Goal: Task Accomplishment & Management: Complete application form

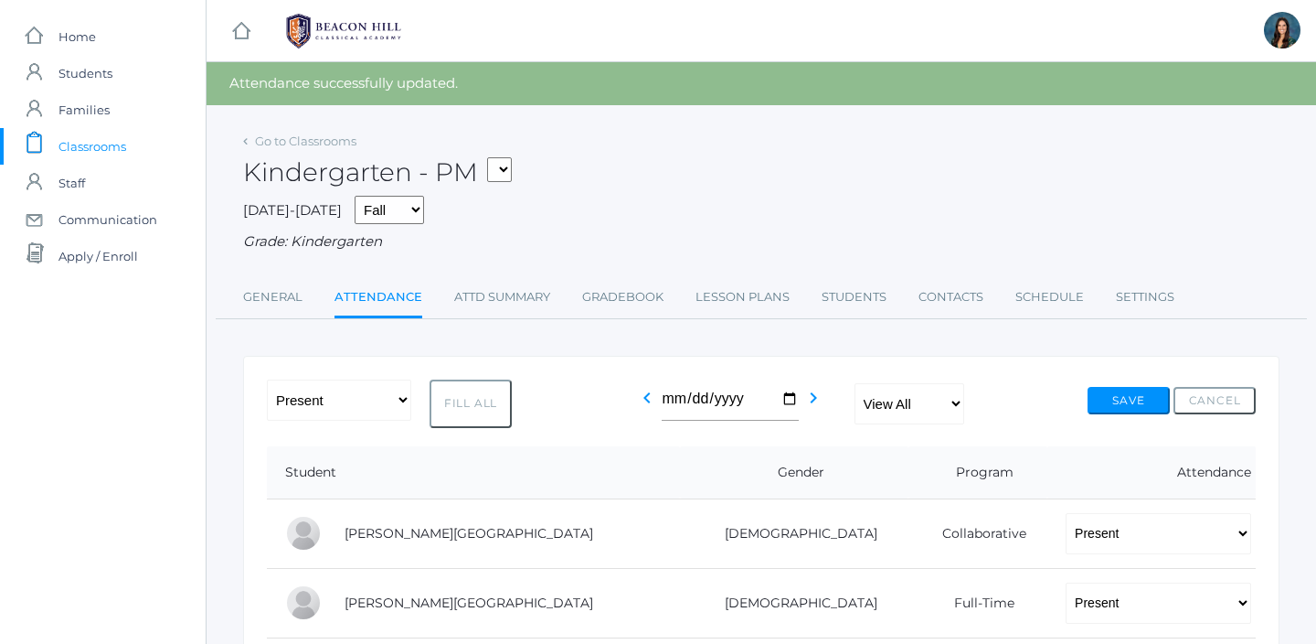
click at [506, 166] on select "*KIND - Kindergarten AM *KIND - Kindergarten PM" at bounding box center [499, 169] width 25 height 25
select select "1957"
click at [493, 157] on select "*KIND - Kindergarten AM *KIND - Kindergarten PM" at bounding box center [499, 169] width 25 height 25
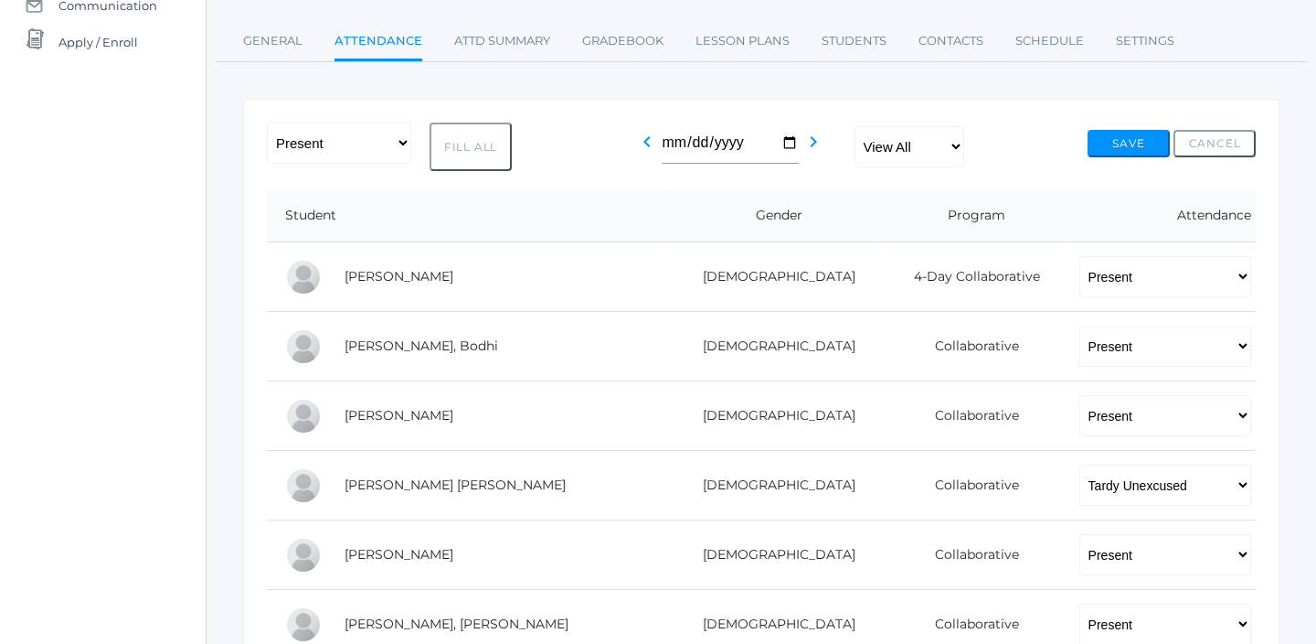
scroll to position [243, 0]
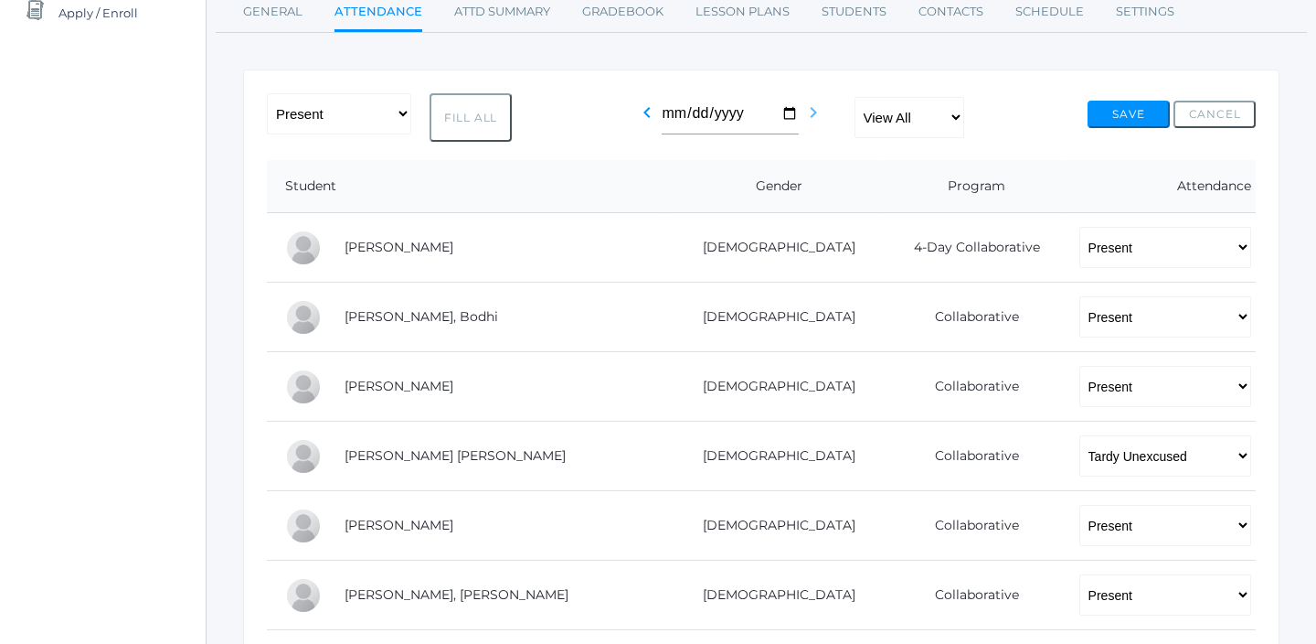
click at [810, 114] on icon "chevron_right" at bounding box center [814, 112] width 22 height 22
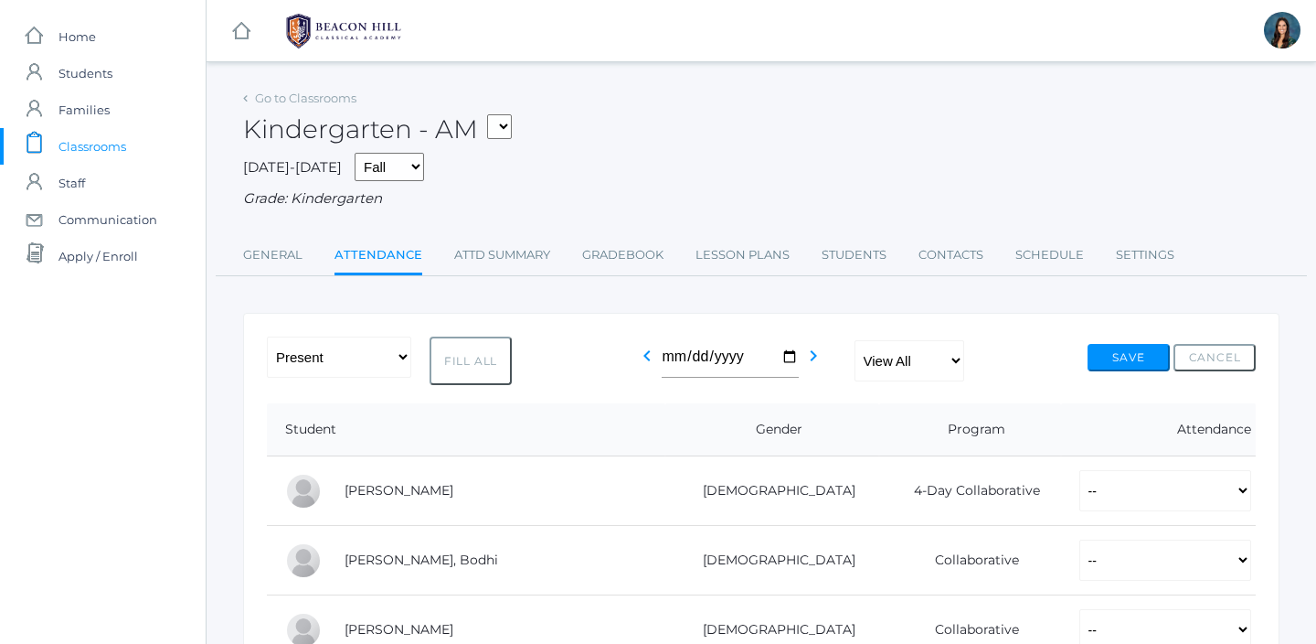
scroll to position [308, 0]
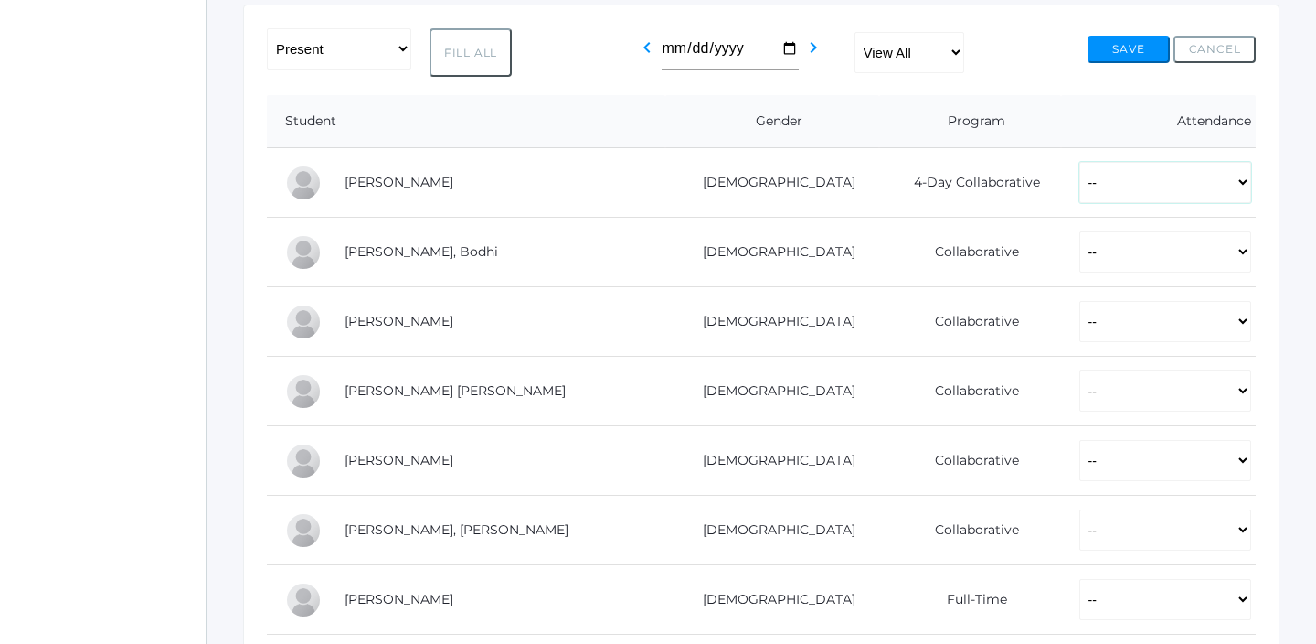
click at [1080, 174] on select "-- Present Present-At-Home Tardy Excused Tardy Unexcused Absent Excused Absent …" at bounding box center [1166, 182] width 172 height 41
select select "P"
click at [1080, 162] on select "-- Present Present-At-Home Tardy Excused Tardy Unexcused Absent Excused Absent …" at bounding box center [1166, 182] width 172 height 41
click at [1080, 251] on select "-- Present Present-At-Home Tardy Excused Tardy Unexcused Absent Excused Absent …" at bounding box center [1166, 251] width 172 height 41
select select "P"
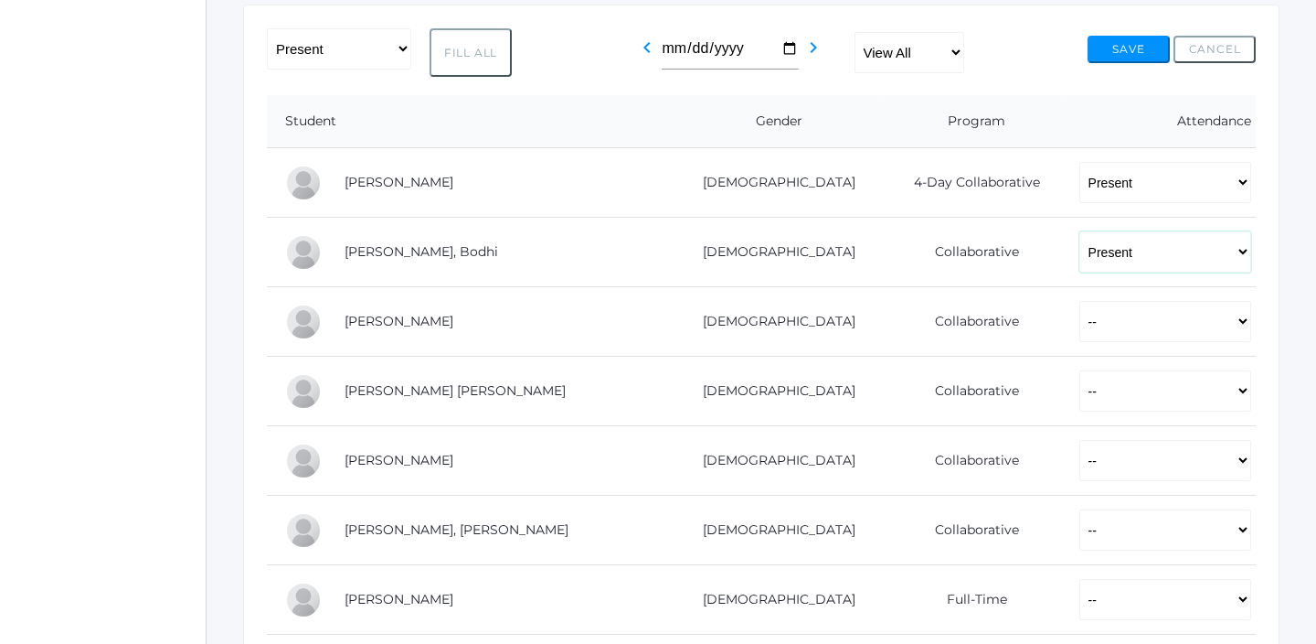
click at [1080, 231] on select "-- Present Present-At-Home Tardy Excused Tardy Unexcused Absent Excused Absent …" at bounding box center [1166, 251] width 172 height 41
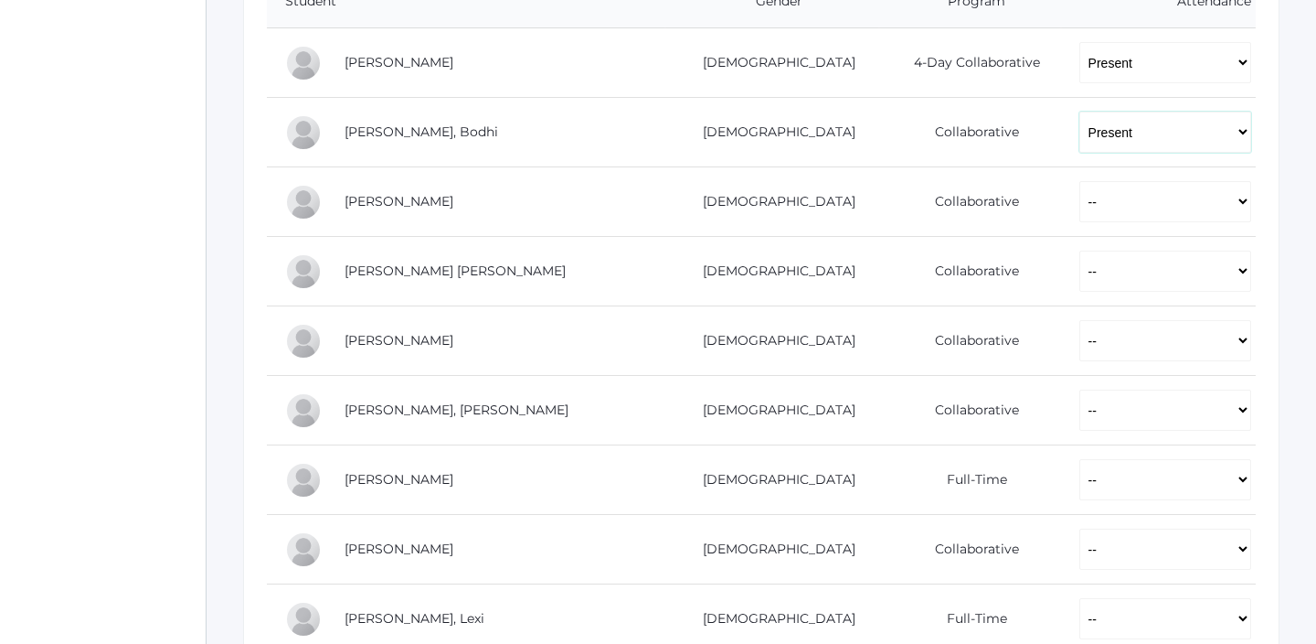
scroll to position [430, 0]
click at [1080, 208] on select "-- Present Present-At-Home Tardy Excused Tardy Unexcused Absent Excused Absent …" at bounding box center [1166, 199] width 172 height 41
select select "P"
click at [1080, 179] on select "-- Present Present-At-Home Tardy Excused Tardy Unexcused Absent Excused Absent …" at bounding box center [1166, 199] width 172 height 41
click at [1080, 267] on select "-- Present Present-At-Home Tardy Excused Tardy Unexcused Absent Excused Absent …" at bounding box center [1166, 269] width 172 height 41
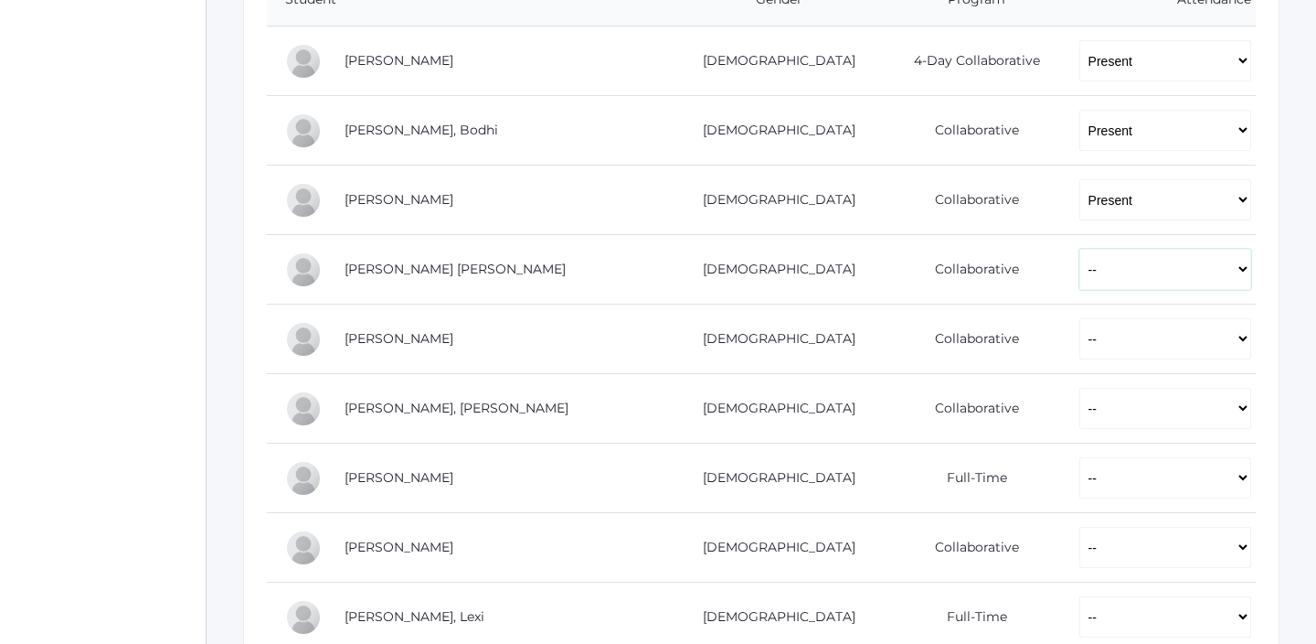
select select "P"
click at [1080, 249] on select "-- Present Present-At-Home Tardy Excused Tardy Unexcused Absent Excused Absent …" at bounding box center [1166, 269] width 172 height 41
click at [1080, 341] on select "-- Present Present-At-Home Tardy Excused Tardy Unexcused Absent Excused Absent …" at bounding box center [1166, 338] width 172 height 41
select select "P"
click at [1080, 318] on select "-- Present Present-At-Home Tardy Excused Tardy Unexcused Absent Excused Absent …" at bounding box center [1166, 338] width 172 height 41
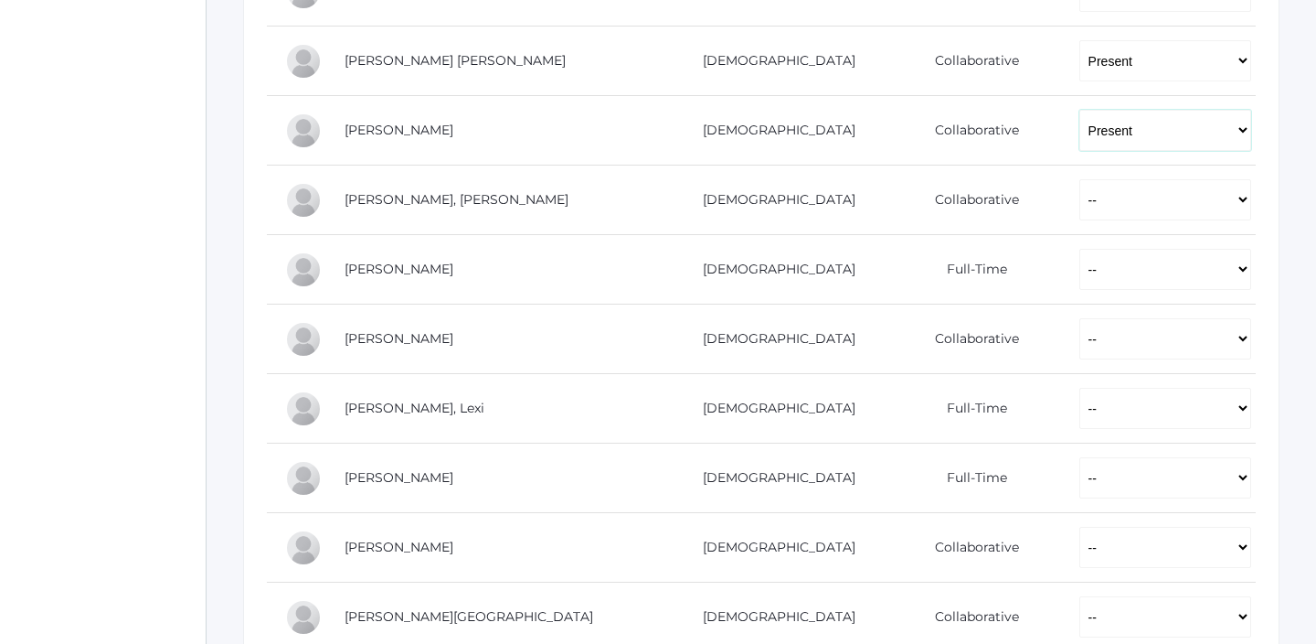
scroll to position [647, 0]
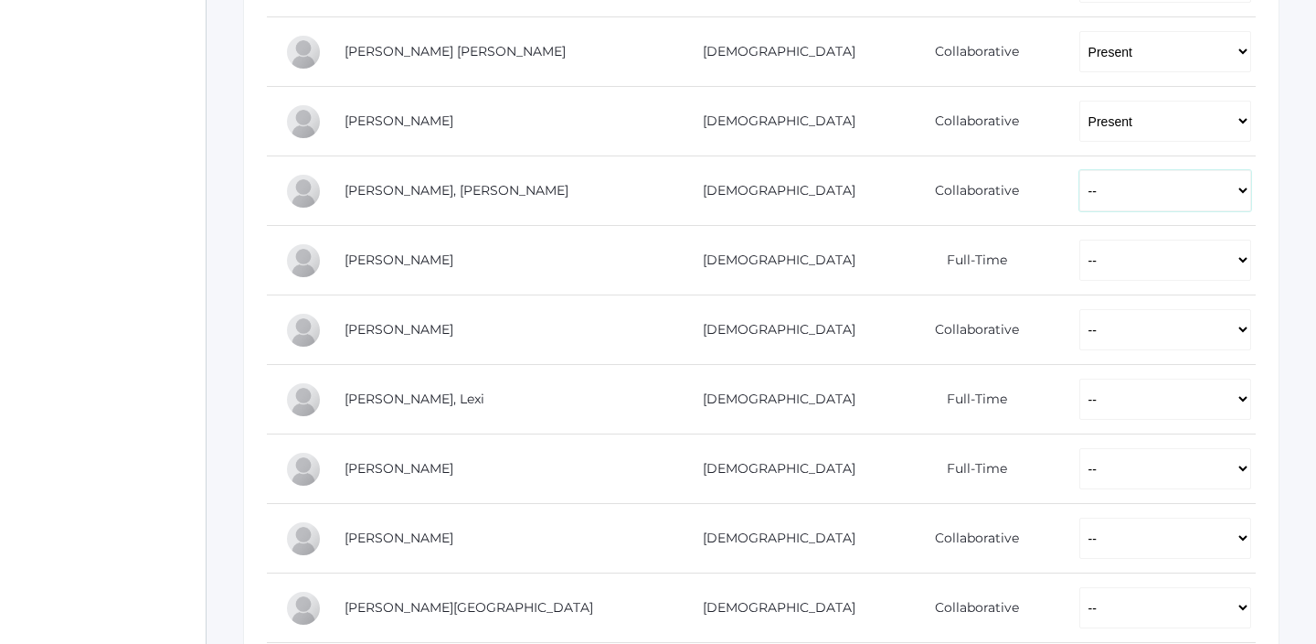
click at [1080, 202] on select "-- Present Present-At-Home Tardy Excused Tardy Unexcused Absent Excused Absent …" at bounding box center [1166, 190] width 172 height 41
select select "P"
click at [1080, 170] on select "-- Present Present-At-Home Tardy Excused Tardy Unexcused Absent Excused Absent …" at bounding box center [1166, 190] width 172 height 41
click at [1080, 257] on select "-- Present Present-At-Home Tardy Excused Tardy Unexcused Absent Excused Absent …" at bounding box center [1166, 260] width 172 height 41
select select "P"
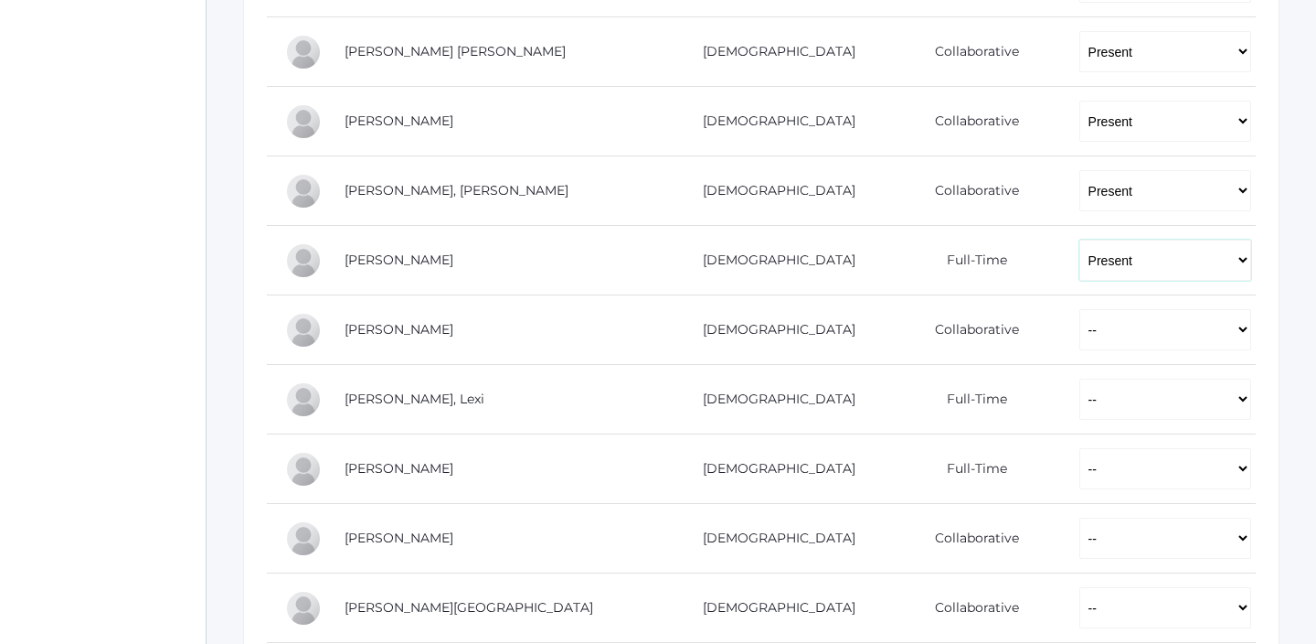
click at [1080, 240] on select "-- Present Present-At-Home Tardy Excused Tardy Unexcused Absent Excused Absent …" at bounding box center [1166, 260] width 172 height 41
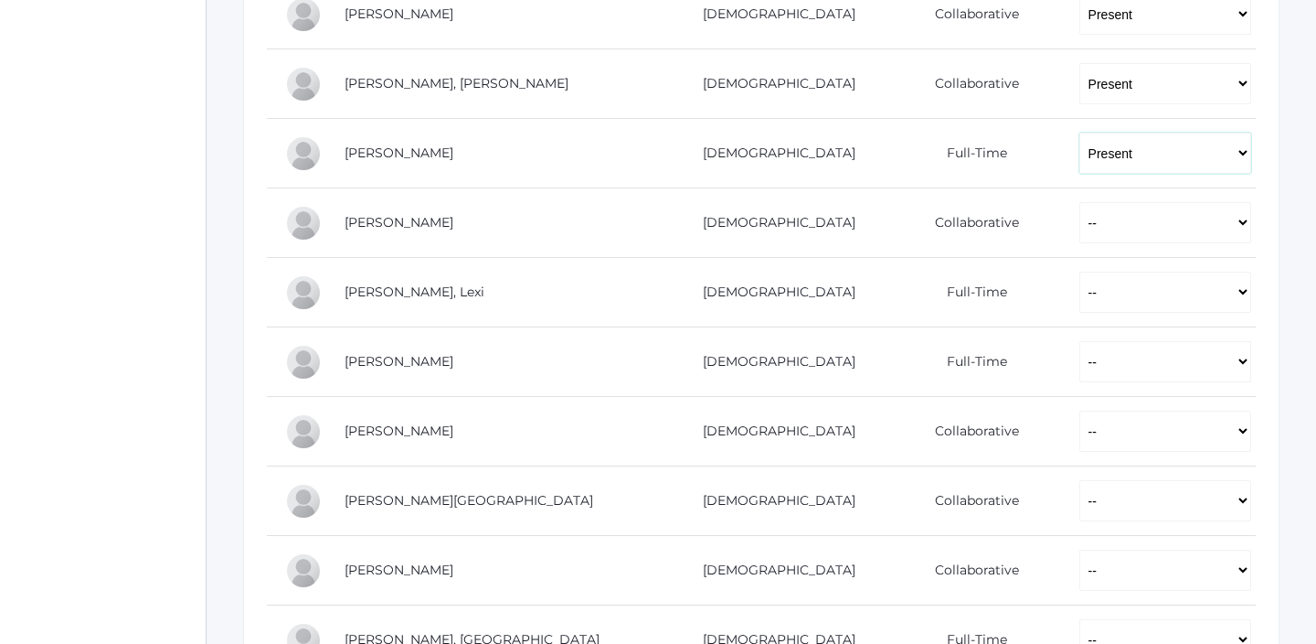
scroll to position [758, 0]
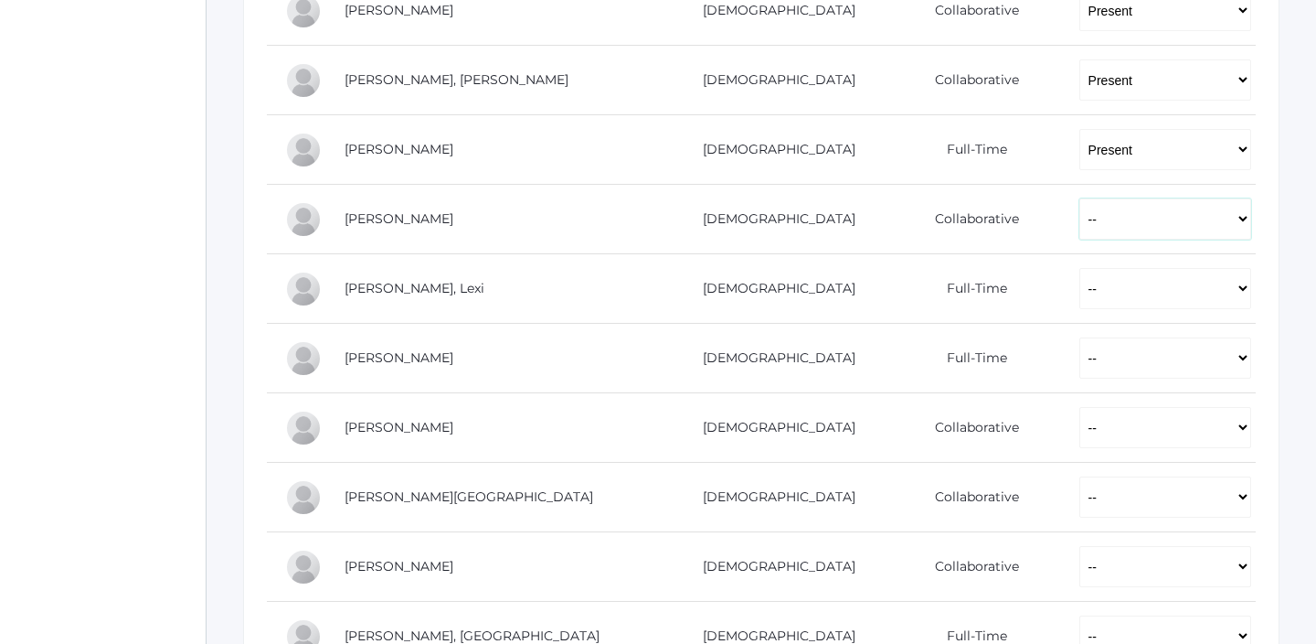
click at [1080, 220] on select "-- Present Present-At-Home Tardy Excused Tardy Unexcused Absent Excused Absent …" at bounding box center [1166, 218] width 172 height 41
select select "P"
click at [1080, 198] on select "-- Present Present-At-Home Tardy Excused Tardy Unexcused Absent Excused Absent …" at bounding box center [1166, 218] width 172 height 41
click at [1080, 304] on select "-- Present Present-At-Home Tardy Excused Tardy Unexcused Absent Excused Absent …" at bounding box center [1166, 288] width 172 height 41
select select "P"
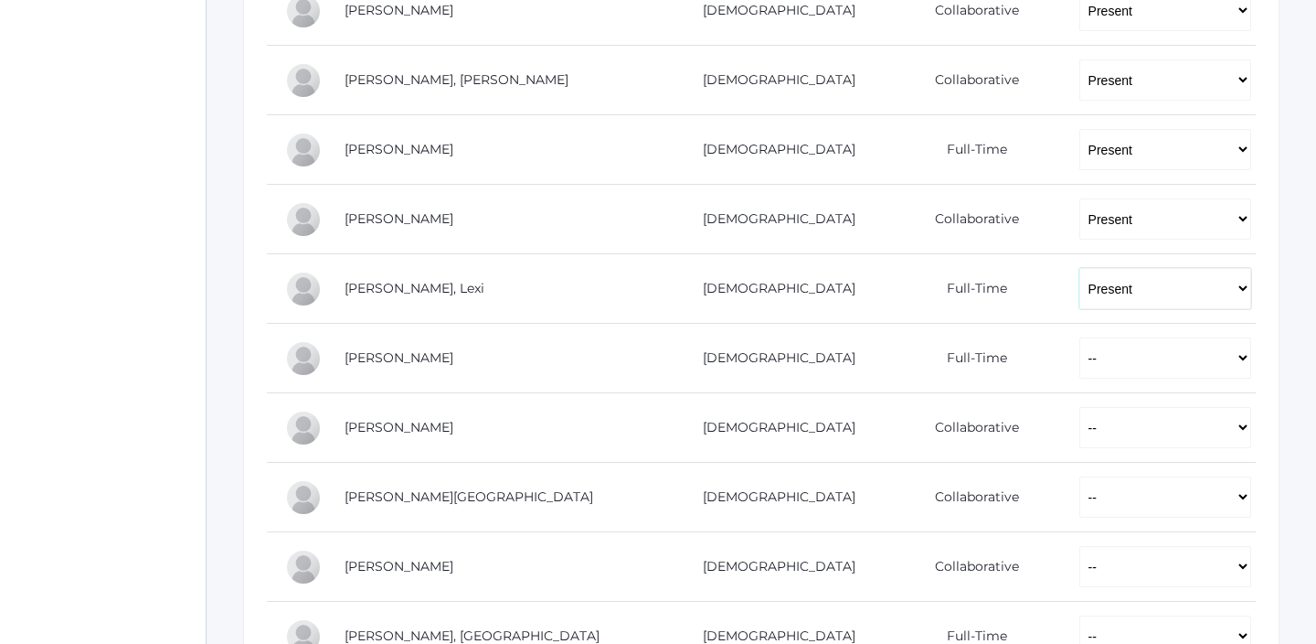
click at [1080, 268] on select "-- Present Present-At-Home Tardy Excused Tardy Unexcused Absent Excused Absent …" at bounding box center [1166, 288] width 172 height 41
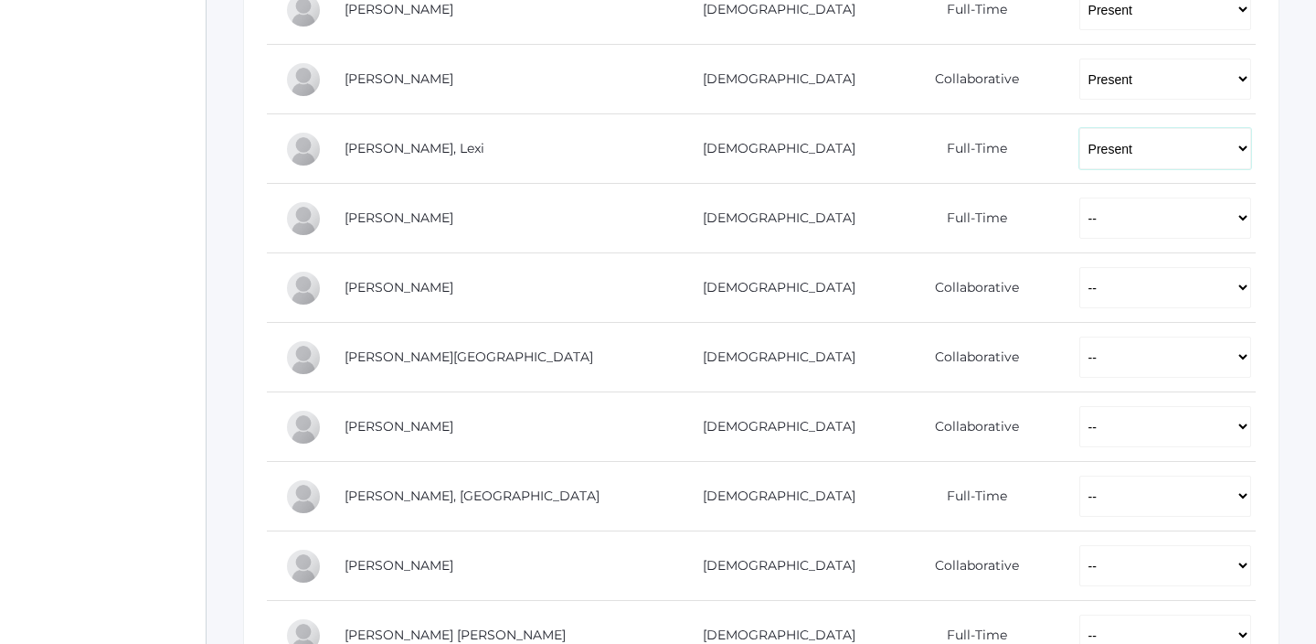
scroll to position [909, 0]
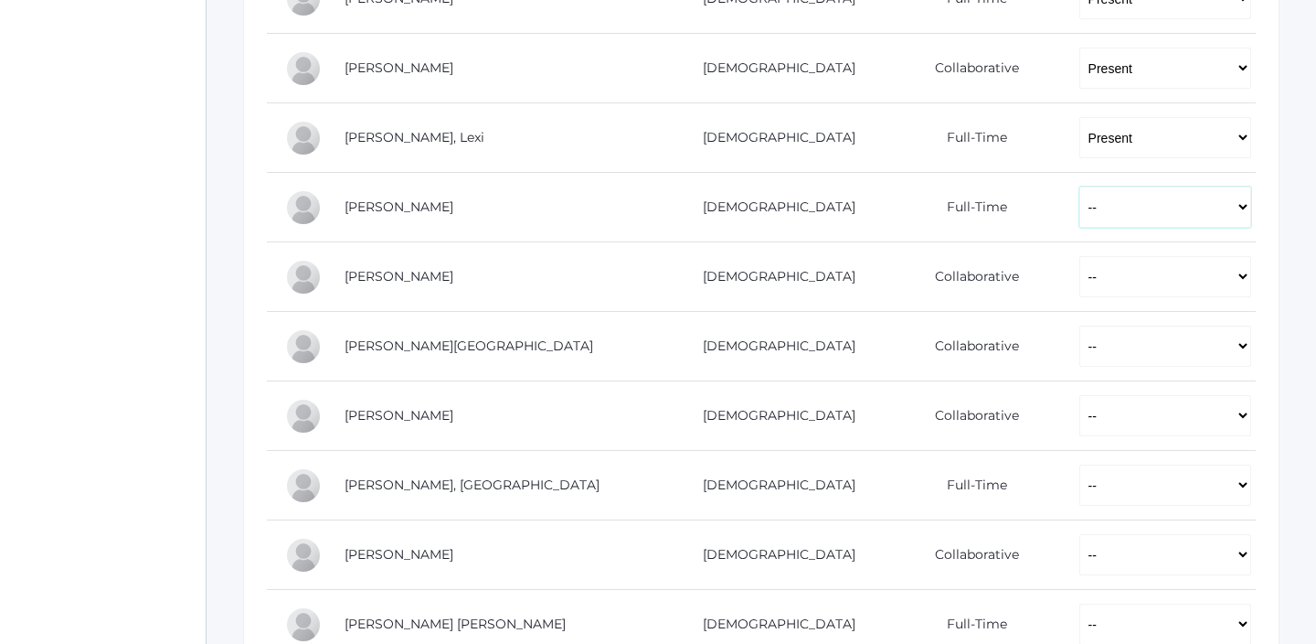
click at [1080, 216] on select "-- Present Present-At-Home Tardy Excused Tardy Unexcused Absent Excused Absent …" at bounding box center [1166, 206] width 172 height 41
select select "P"
click at [1080, 186] on select "-- Present Present-At-Home Tardy Excused Tardy Unexcused Absent Excused Absent …" at bounding box center [1166, 206] width 172 height 41
click at [1080, 279] on select "-- Present Present-At-Home Tardy Excused Tardy Unexcused Absent Excused Absent …" at bounding box center [1166, 276] width 172 height 41
select select "P"
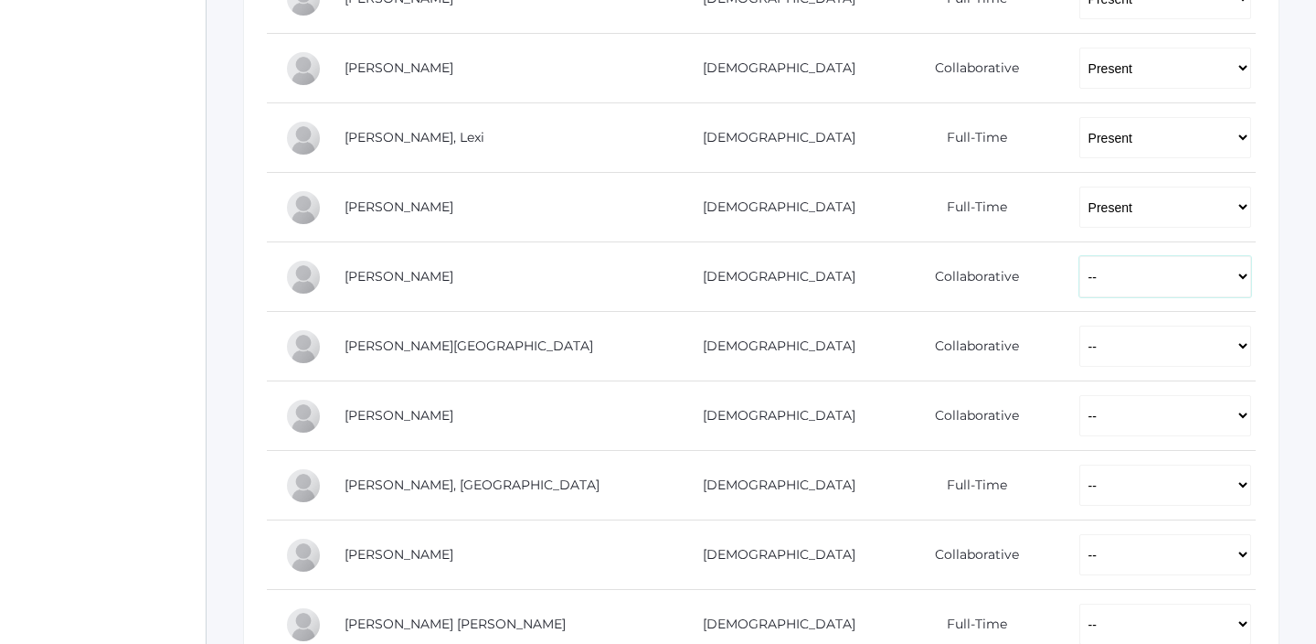
click at [1080, 256] on select "-- Present Present-At-Home Tardy Excused Tardy Unexcused Absent Excused Absent …" at bounding box center [1166, 276] width 172 height 41
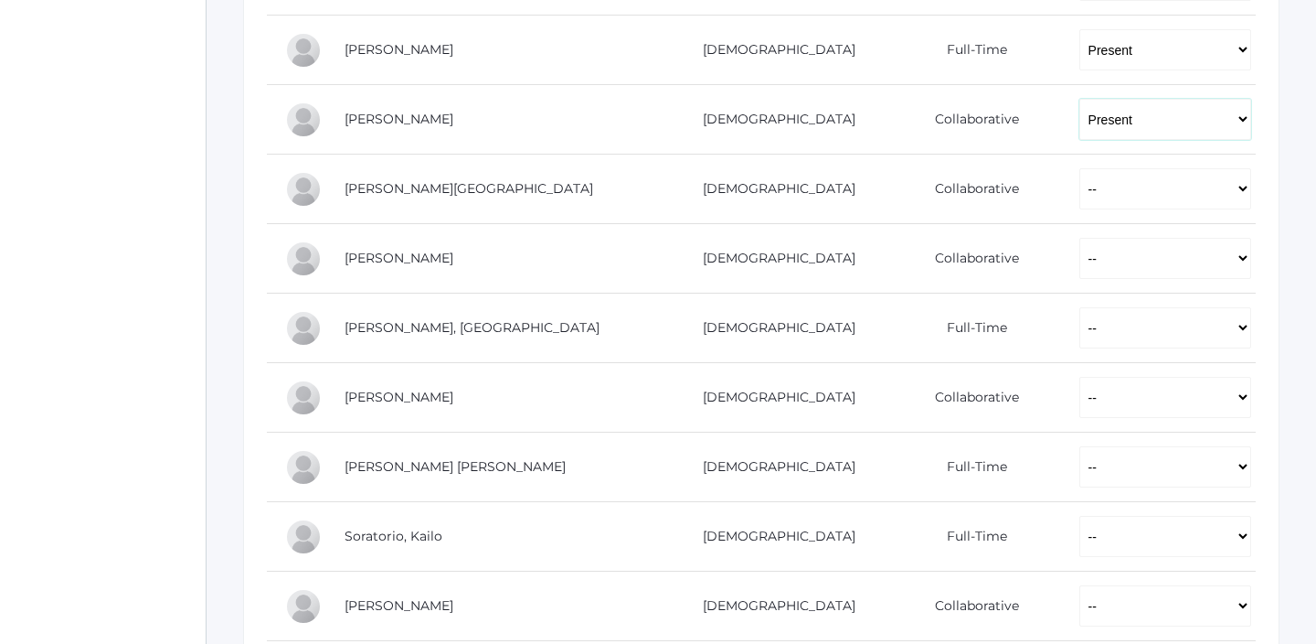
scroll to position [1076, 0]
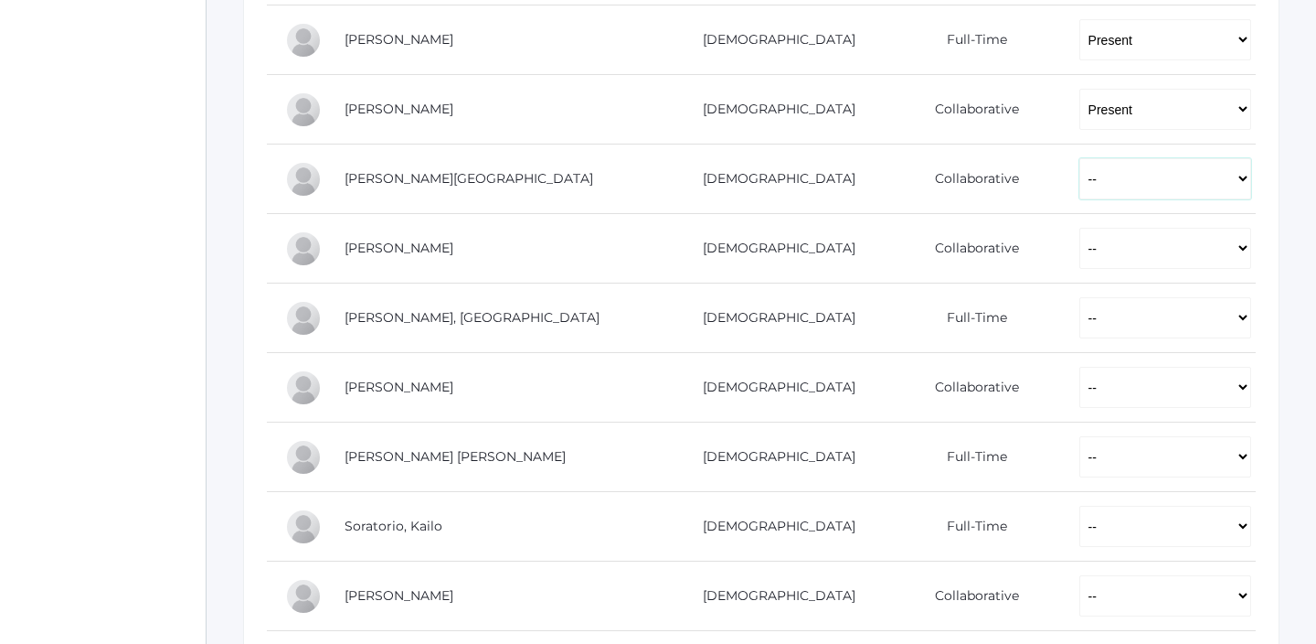
click at [1080, 169] on select "-- Present Present-At-Home Tardy Excused Tardy Unexcused Absent Excused Absent …" at bounding box center [1166, 178] width 172 height 41
select select "P"
click at [1080, 158] on select "-- Present Present-At-Home Tardy Excused Tardy Unexcused Absent Excused Absent …" at bounding box center [1166, 178] width 172 height 41
click at [1080, 253] on select "-- Present Present-At-Home Tardy Excused Tardy Unexcused Absent Excused Absent …" at bounding box center [1166, 248] width 172 height 41
select select "P"
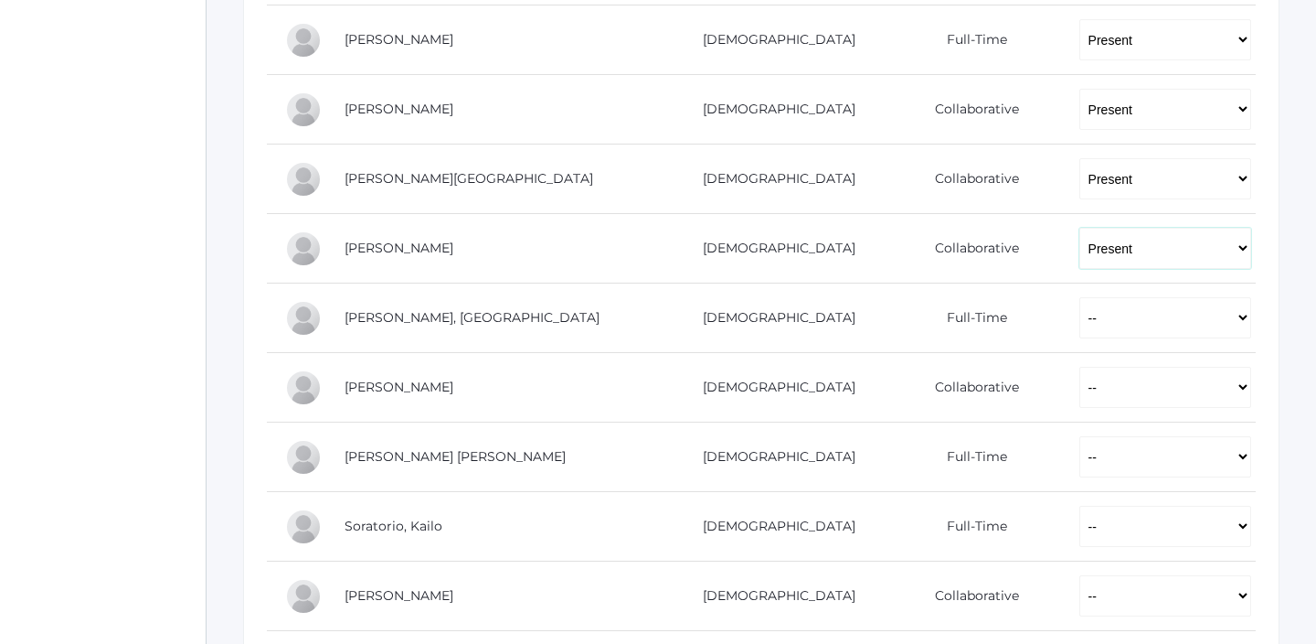
click at [1080, 228] on select "-- Present Present-At-Home Tardy Excused Tardy Unexcused Absent Excused Absent …" at bounding box center [1166, 248] width 172 height 41
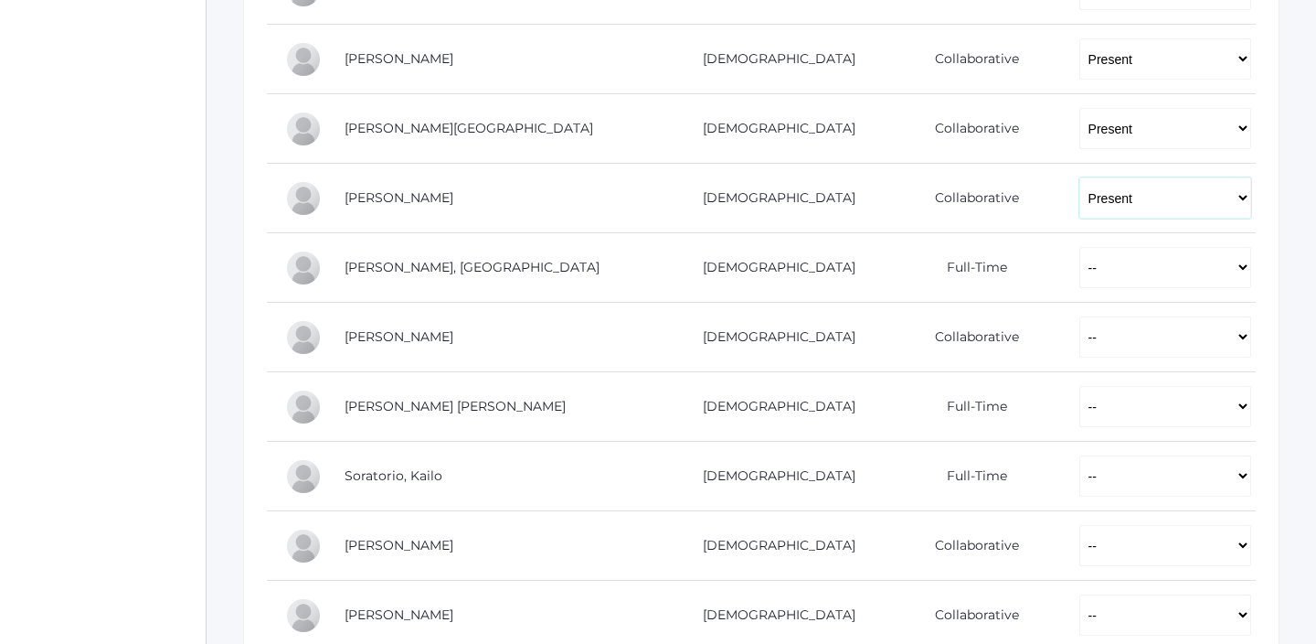
scroll to position [1160, 0]
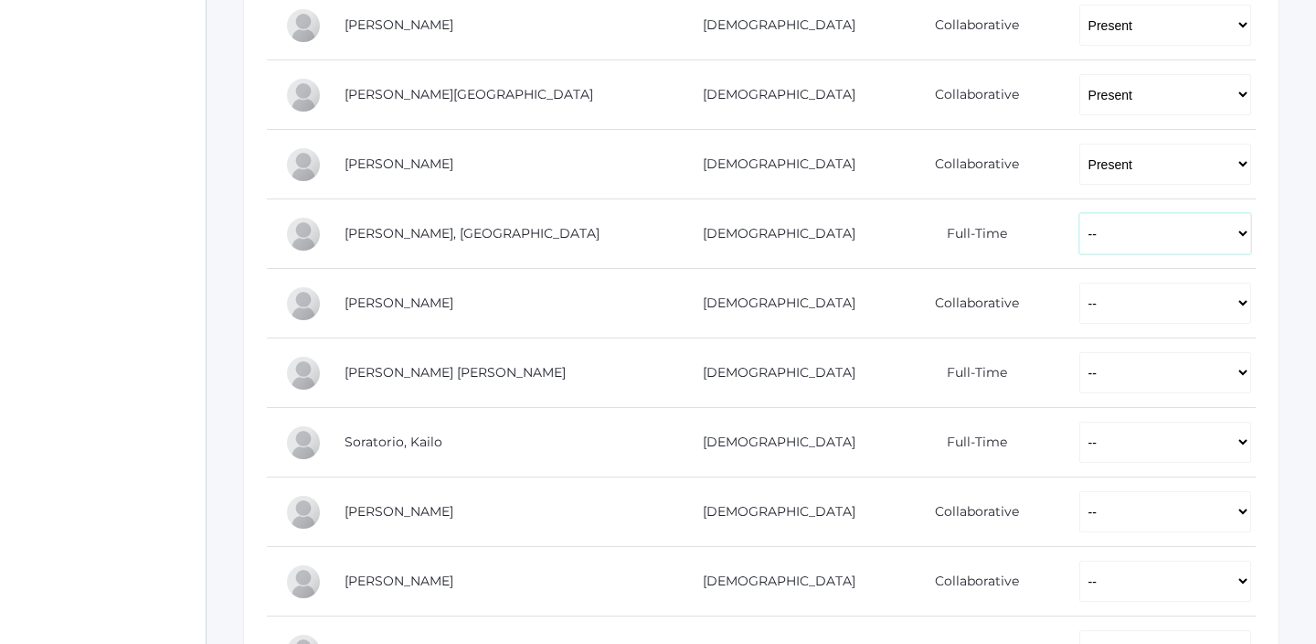
click at [1080, 232] on select "-- Present Present-At-Home Tardy Excused Tardy Unexcused Absent Excused Absent …" at bounding box center [1166, 233] width 172 height 41
select select "P"
click at [1080, 213] on select "-- Present Present-At-Home Tardy Excused Tardy Unexcused Absent Excused Absent …" at bounding box center [1166, 233] width 172 height 41
click at [1080, 309] on select "-- Present Present-At-Home Tardy Excused Tardy Unexcused Absent Excused Absent …" at bounding box center [1166, 302] width 172 height 41
click at [1080, 304] on select "-- Present Present-At-Home Tardy Excused Tardy Unexcused Absent Excused Absent …" at bounding box center [1166, 302] width 172 height 41
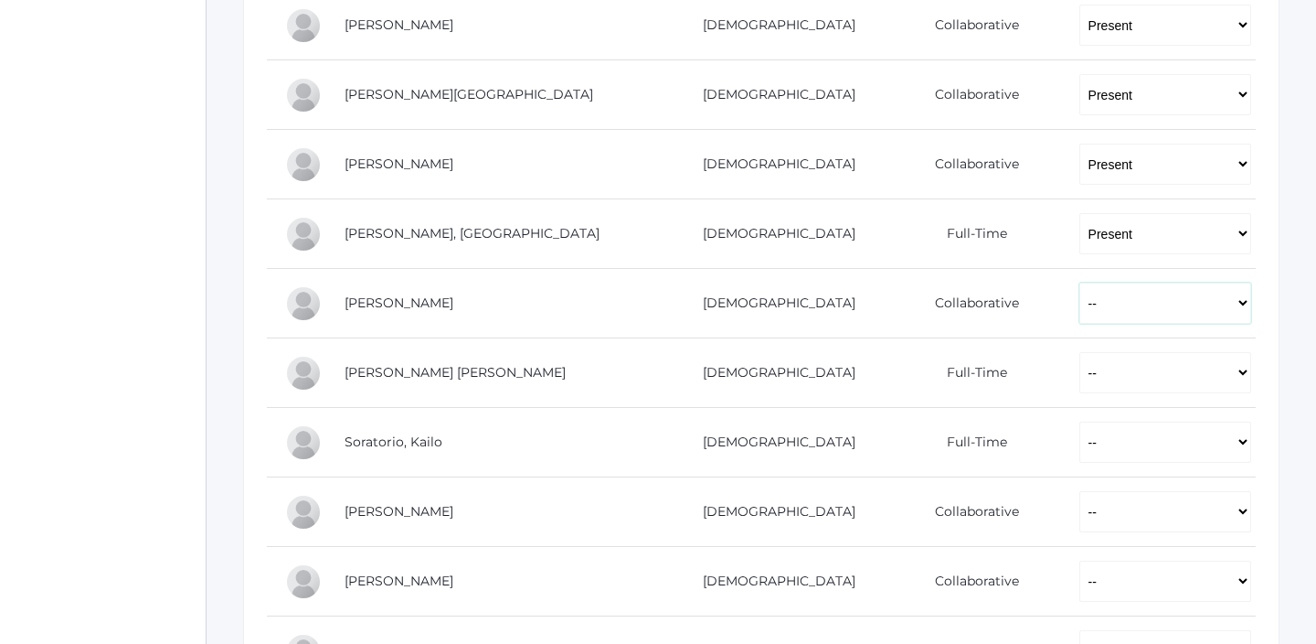
select select "TE"
click at [1080, 282] on select "-- Present Present-At-Home Tardy Excused Tardy Unexcused Absent Excused Absent …" at bounding box center [1166, 302] width 172 height 41
click at [1080, 372] on select "-- Present Present-At-Home Tardy Excused Tardy Unexcused Absent Excused Absent …" at bounding box center [1166, 372] width 172 height 41
select select "P"
click at [1080, 352] on select "-- Present Present-At-Home Tardy Excused Tardy Unexcused Absent Excused Absent …" at bounding box center [1166, 372] width 172 height 41
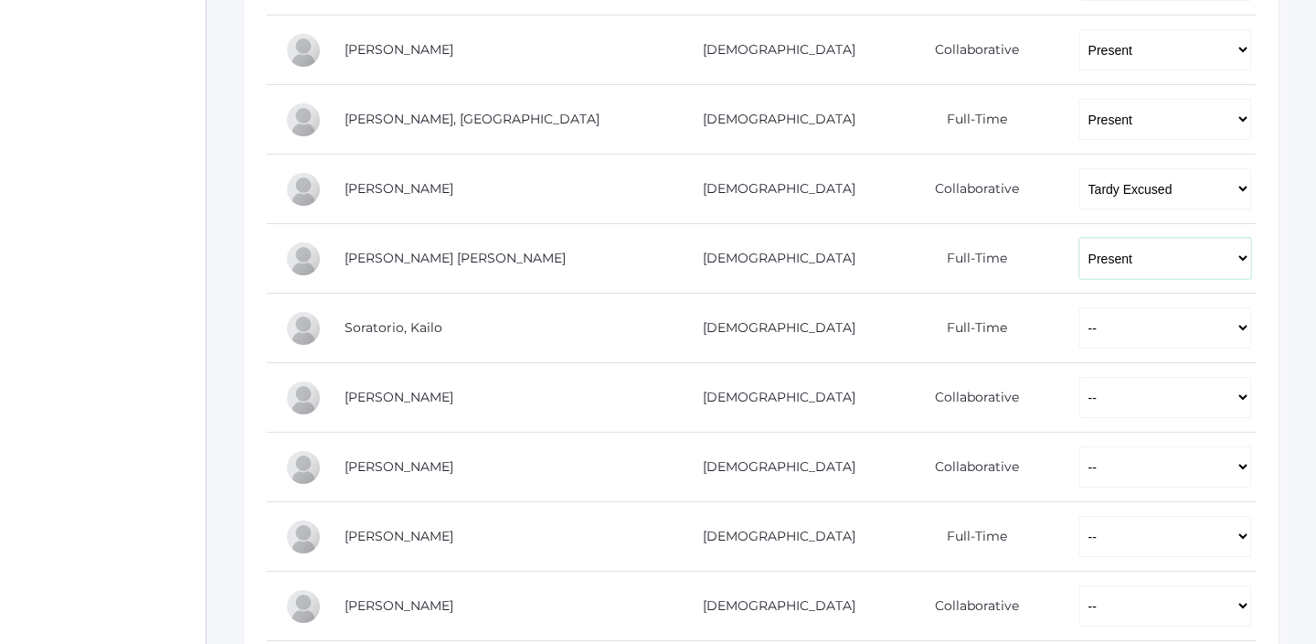
scroll to position [1304, 0]
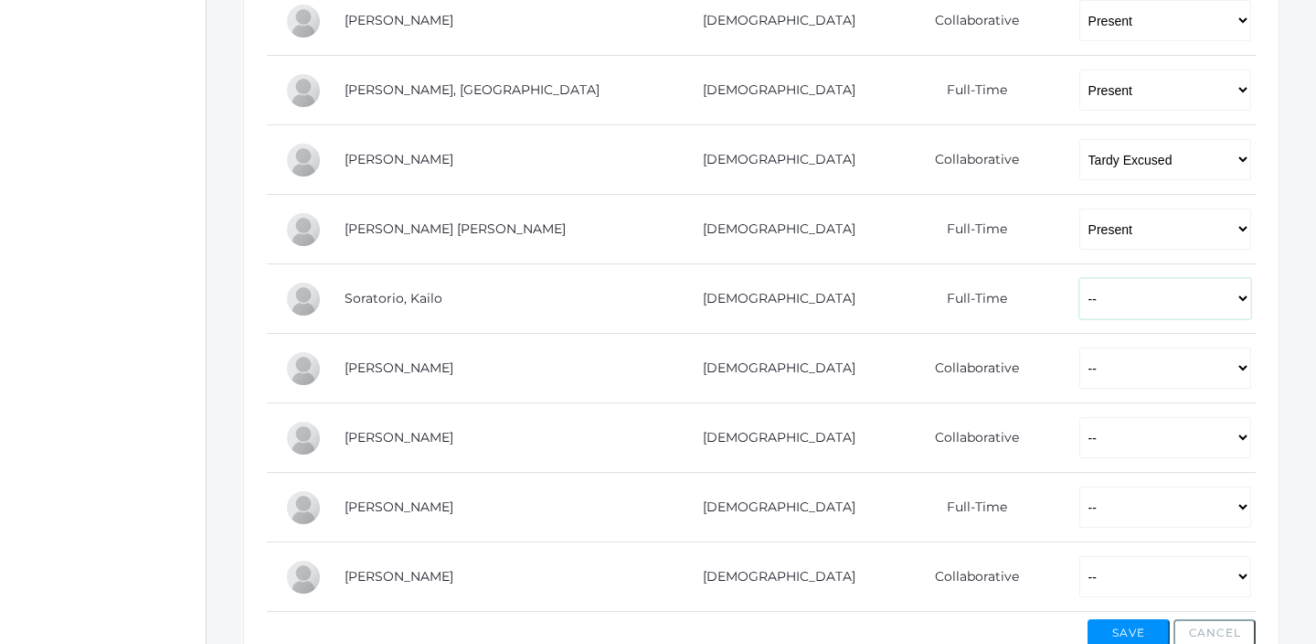
click at [1080, 308] on select "-- Present Present-At-Home Tardy Excused Tardy Unexcused Absent Excused Absent …" at bounding box center [1166, 298] width 172 height 41
select select "P"
click at [1080, 278] on select "-- Present Present-At-Home Tardy Excused Tardy Unexcused Absent Excused Absent …" at bounding box center [1166, 298] width 172 height 41
click at [1080, 368] on select "-- Present Present-At-Home Tardy Excused Tardy Unexcused Absent Excused Absent …" at bounding box center [1166, 367] width 172 height 41
click at [1080, 347] on select "-- Present Present-At-Home Tardy Excused Tardy Unexcused Absent Excused Absent …" at bounding box center [1166, 367] width 172 height 41
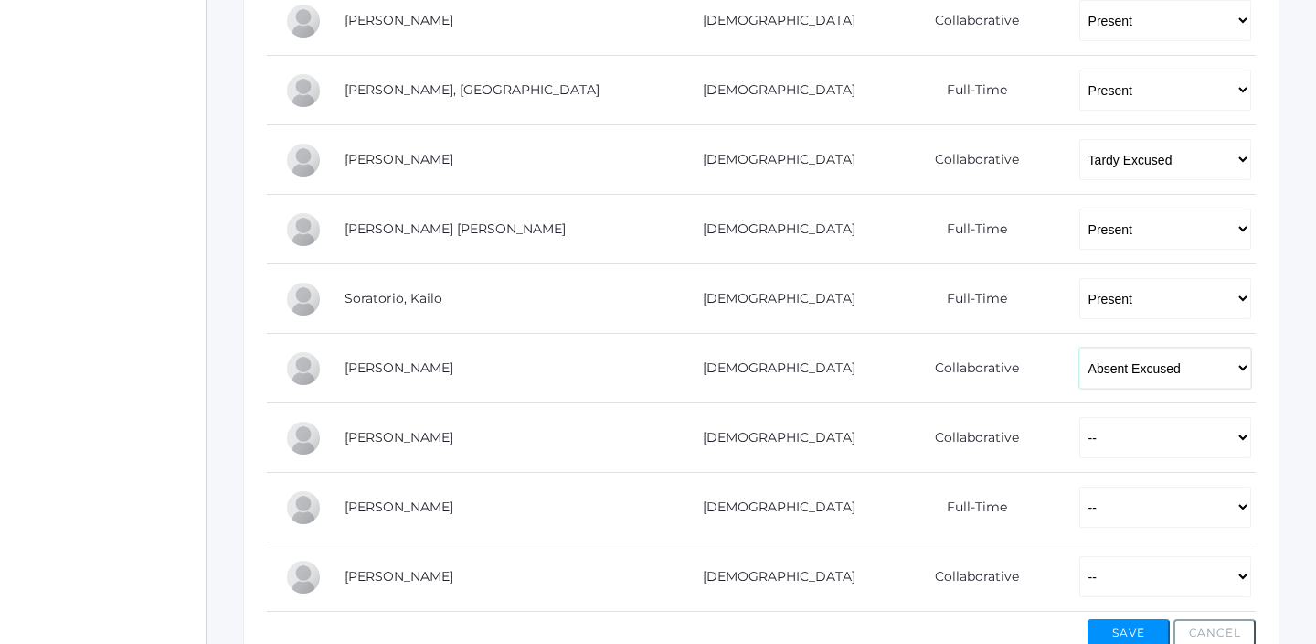
click at [1080, 357] on select "-- Present Present-At-Home Tardy Excused Tardy Unexcused Absent Excused Absent …" at bounding box center [1166, 367] width 172 height 41
select select "PH"
click at [1080, 347] on select "-- Present Present-At-Home Tardy Excused Tardy Unexcused Absent Excused Absent …" at bounding box center [1166, 367] width 172 height 41
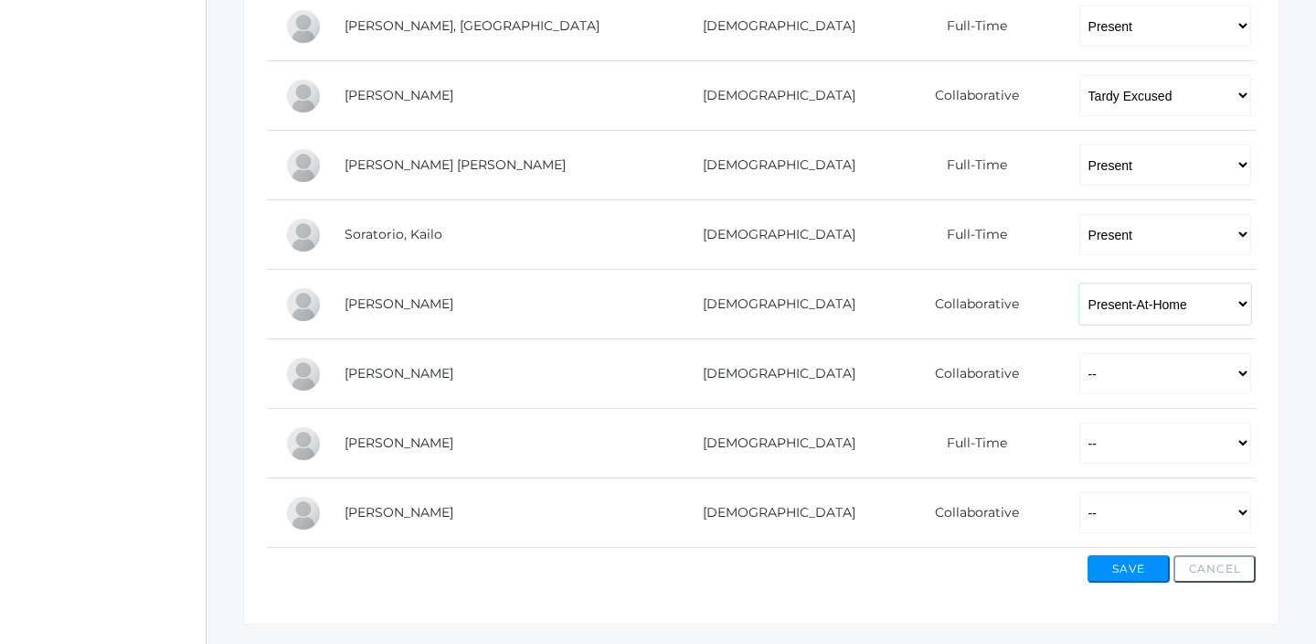
scroll to position [1415, 0]
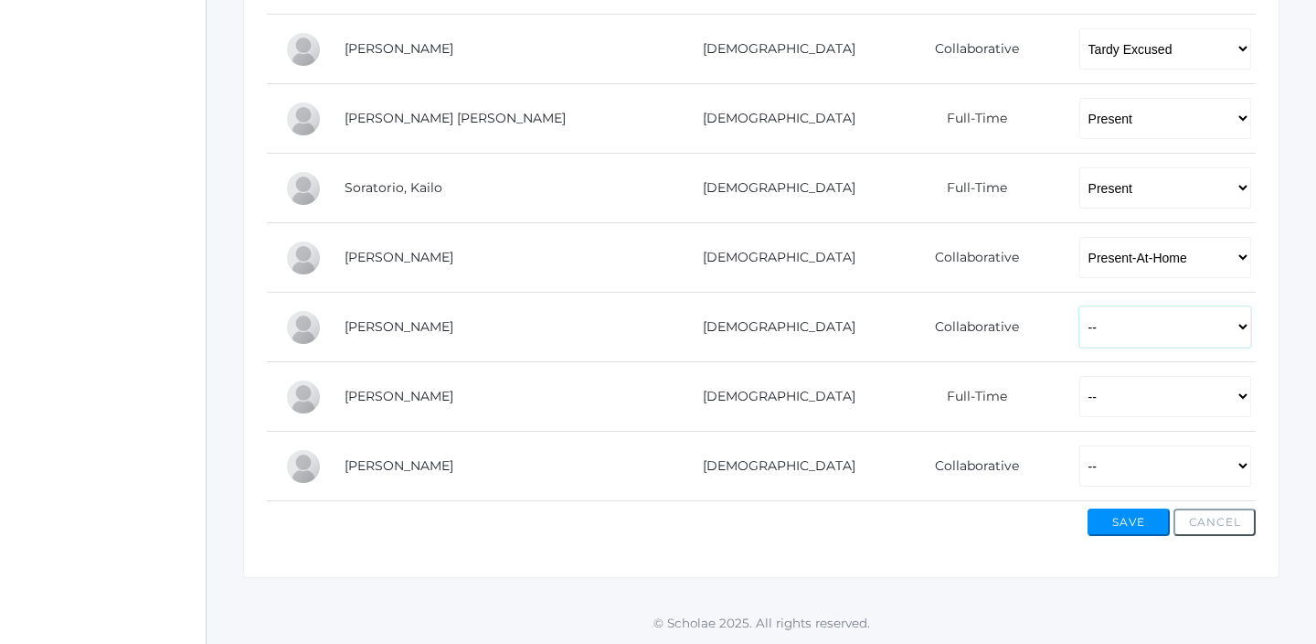
click at [1080, 320] on select "-- Present Present-At-Home Tardy Excused Tardy Unexcused Absent Excused Absent …" at bounding box center [1166, 326] width 172 height 41
select select "P"
click at [1080, 306] on select "-- Present Present-At-Home Tardy Excused Tardy Unexcused Absent Excused Absent …" at bounding box center [1166, 326] width 172 height 41
click at [1080, 381] on select "-- Present Present-At-Home Tardy Excused Tardy Unexcused Absent Excused Absent …" at bounding box center [1166, 396] width 172 height 41
select select "P"
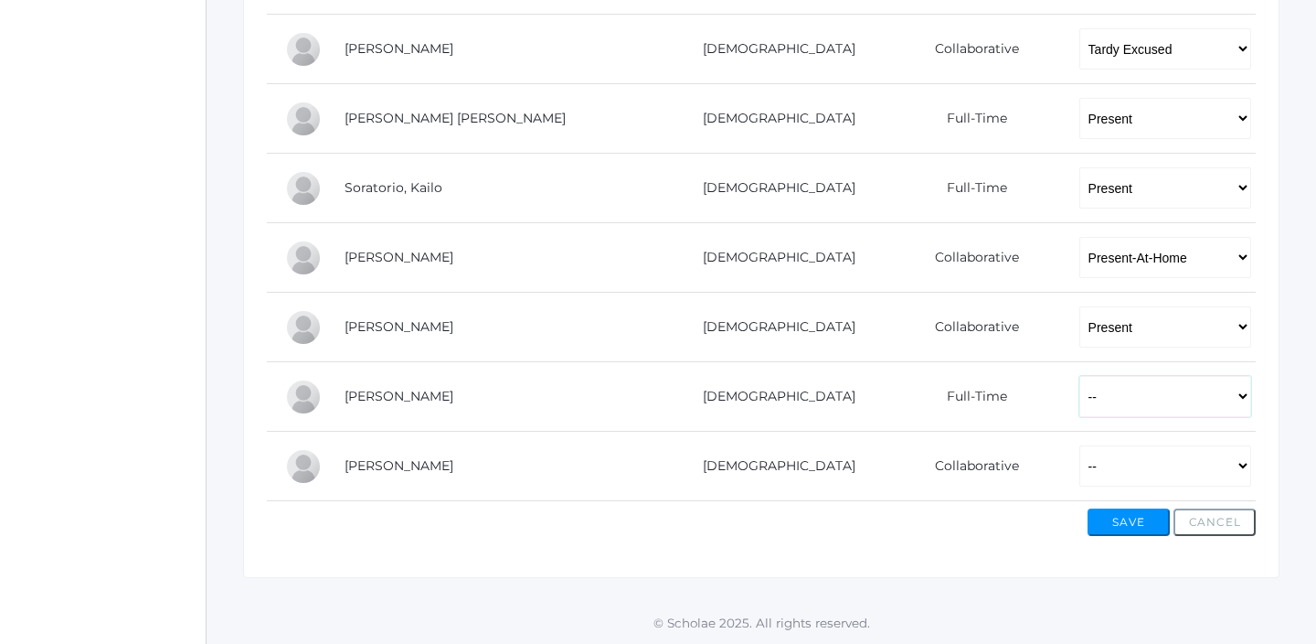
click at [1080, 376] on select "-- Present Present-At-Home Tardy Excused Tardy Unexcused Absent Excused Absent …" at bounding box center [1166, 396] width 172 height 41
click at [1080, 464] on select "-- Present Present-At-Home Tardy Excused Tardy Unexcused Absent Excused Absent …" at bounding box center [1166, 465] width 172 height 41
select select "P"
click at [1080, 445] on select "-- Present Present-At-Home Tardy Excused Tardy Unexcused Absent Excused Absent …" at bounding box center [1166, 465] width 172 height 41
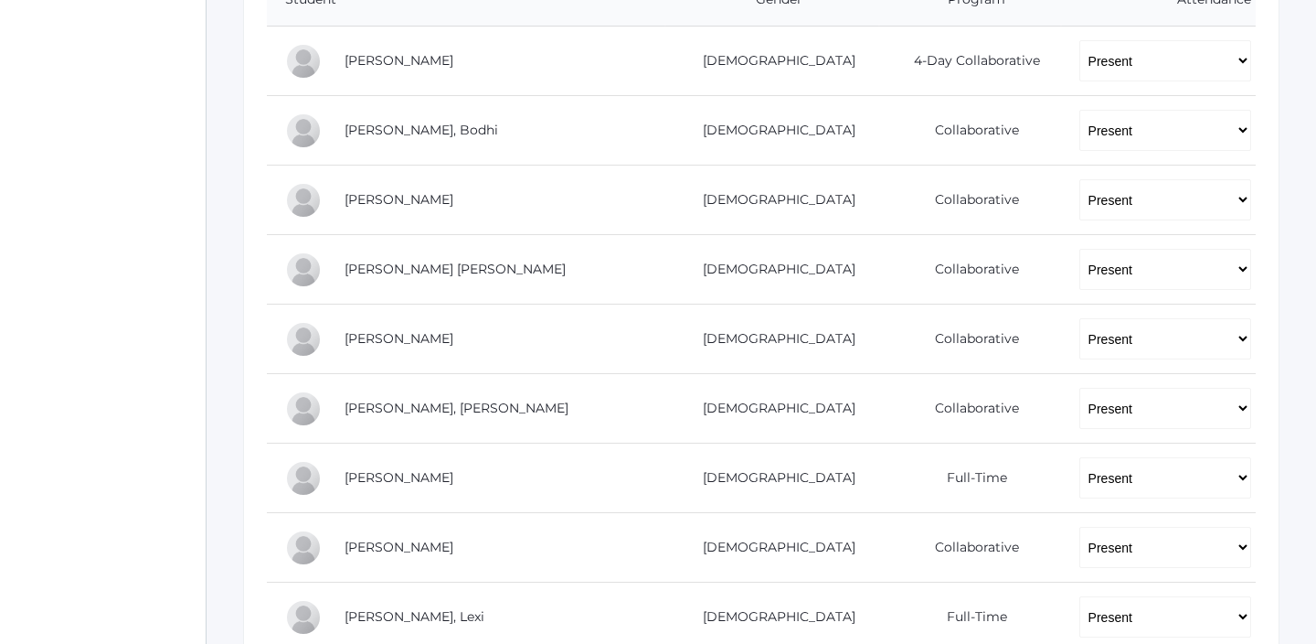
scroll to position [428, 0]
click at [1080, 287] on select "-- Present Present-At-Home Tardy Excused Tardy Unexcused Absent Excused Absent …" at bounding box center [1166, 270] width 172 height 41
click at [1080, 250] on select "-- Present Present-At-Home Tardy Excused Tardy Unexcused Absent Excused Absent …" at bounding box center [1166, 270] width 172 height 41
click at [1080, 271] on select "-- Present Present-At-Home Tardy Excused Tardy Unexcused Absent Excused Absent …" at bounding box center [1166, 270] width 172 height 41
select select "TE"
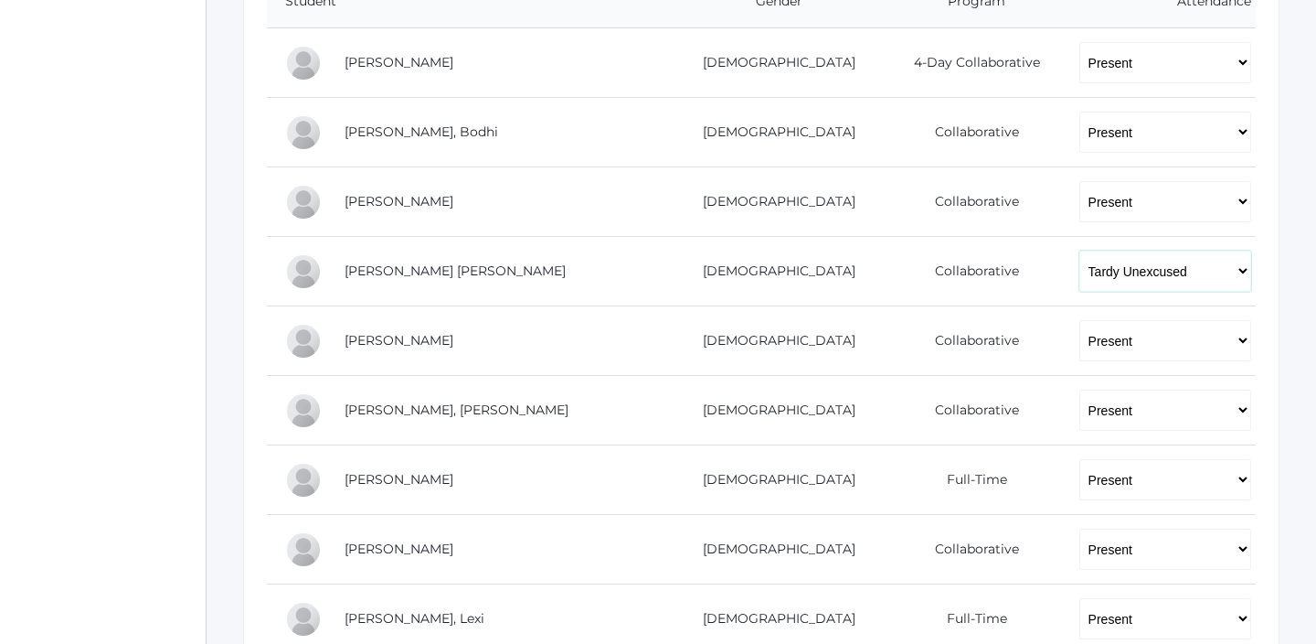
click at [1080, 250] on select "-- Present Present-At-Home Tardy Excused Tardy Unexcused Absent Excused Absent …" at bounding box center [1166, 270] width 172 height 41
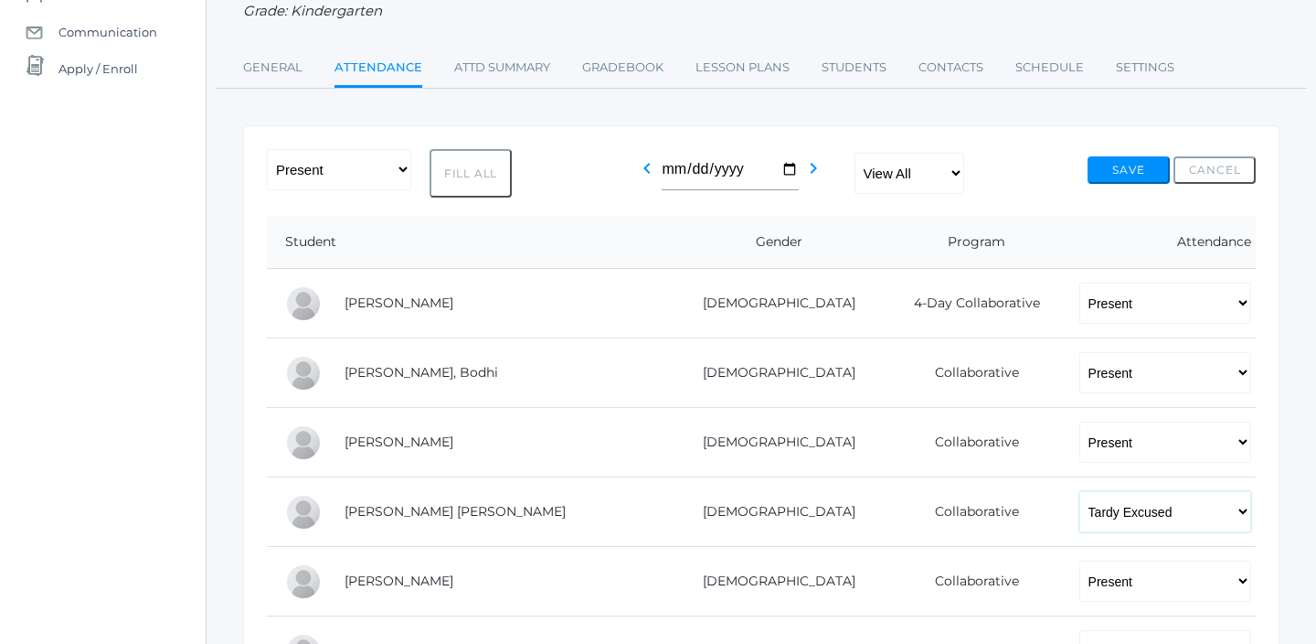
scroll to position [70, 0]
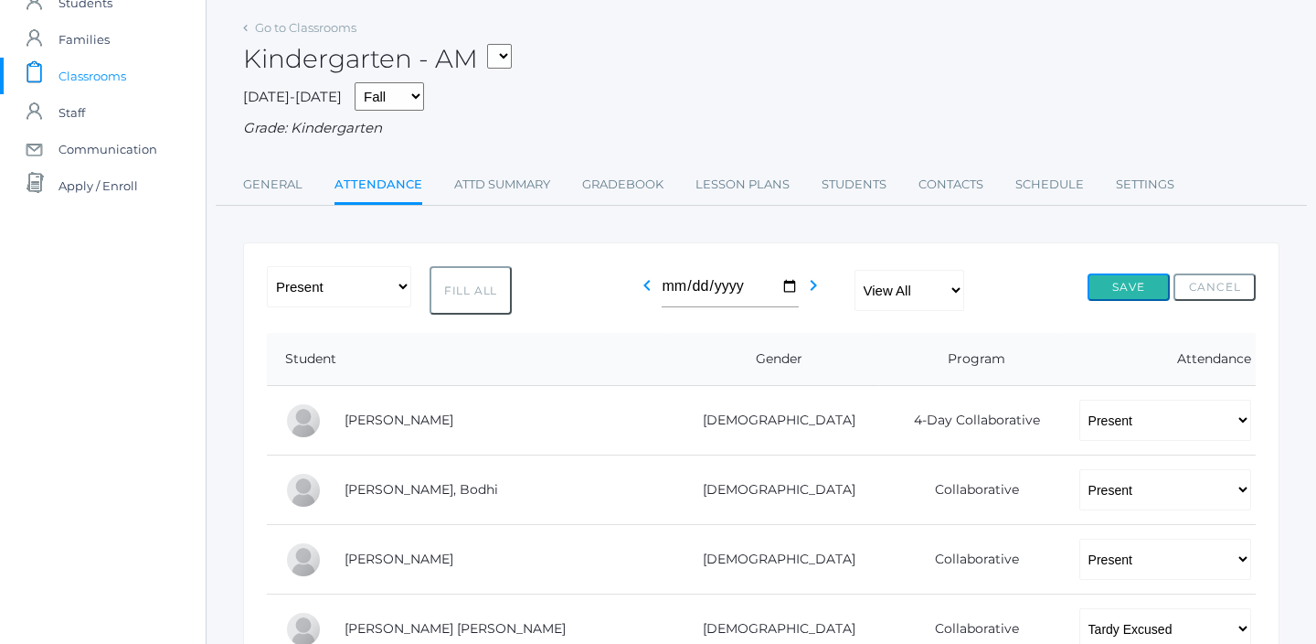
click at [1120, 290] on button "Save" at bounding box center [1129, 286] width 82 height 27
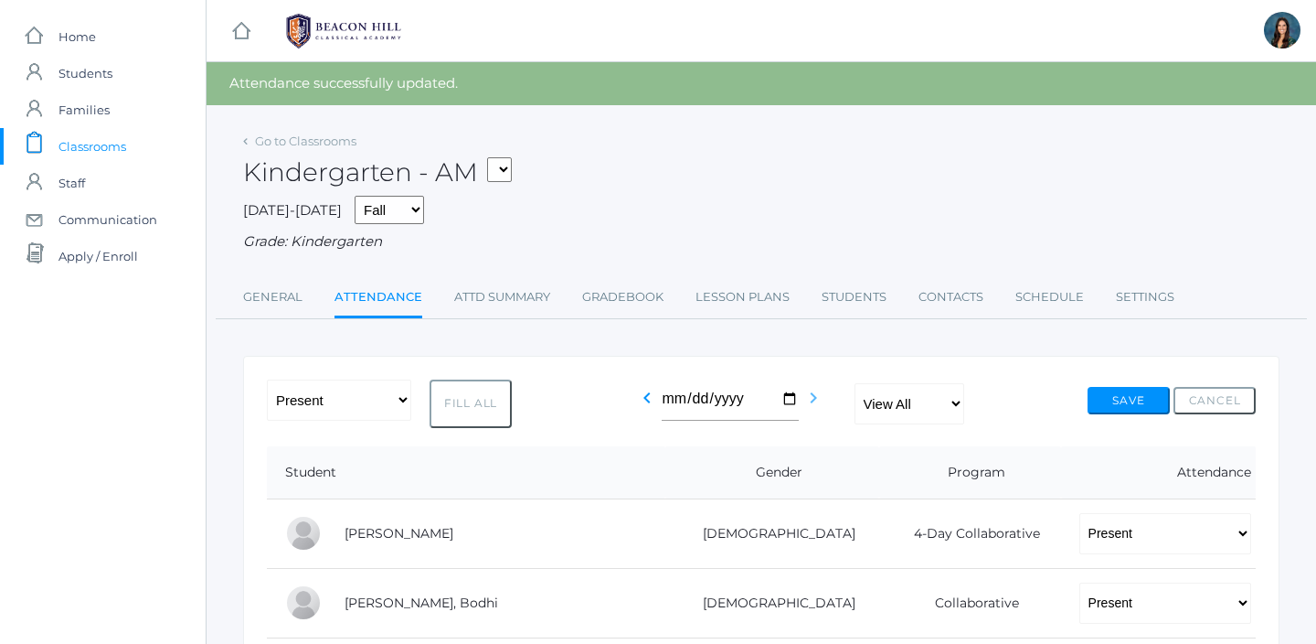
click at [810, 402] on icon "chevron_right" at bounding box center [814, 398] width 22 height 22
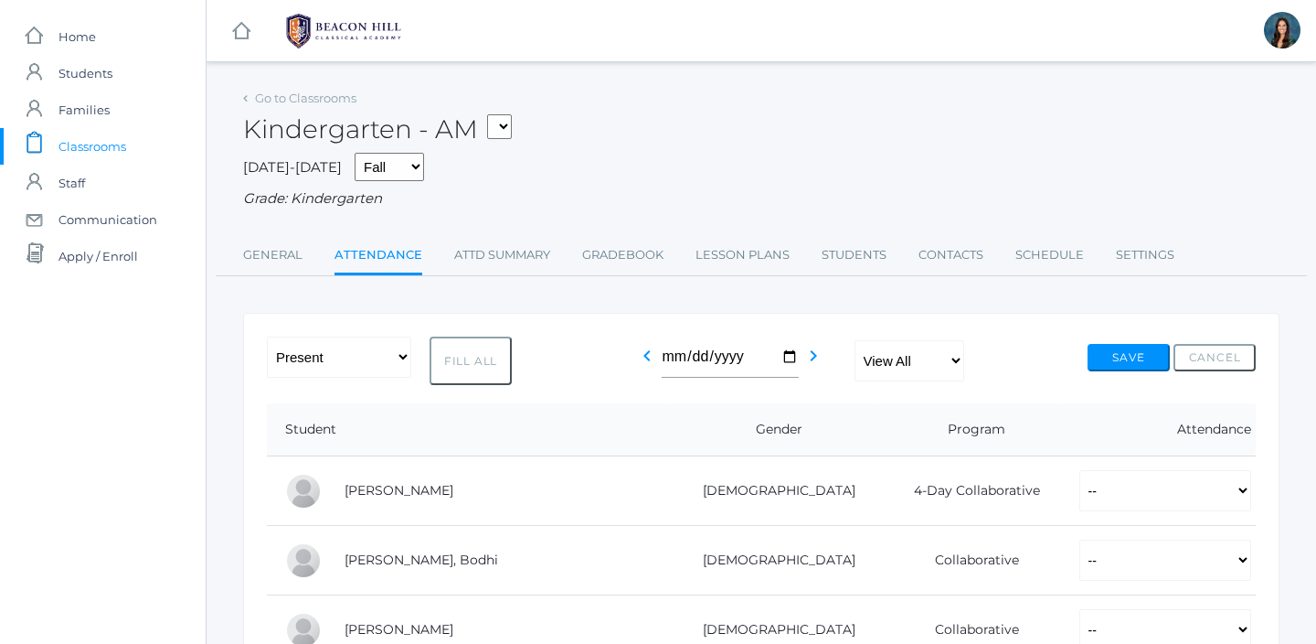
click at [511, 130] on select "*KIND - Kindergarten AM *KIND - Kindergarten PM" at bounding box center [499, 126] width 25 height 25
select select "2131"
click at [493, 114] on select "*KIND - Kindergarten AM *KIND - Kindergarten PM" at bounding box center [499, 126] width 25 height 25
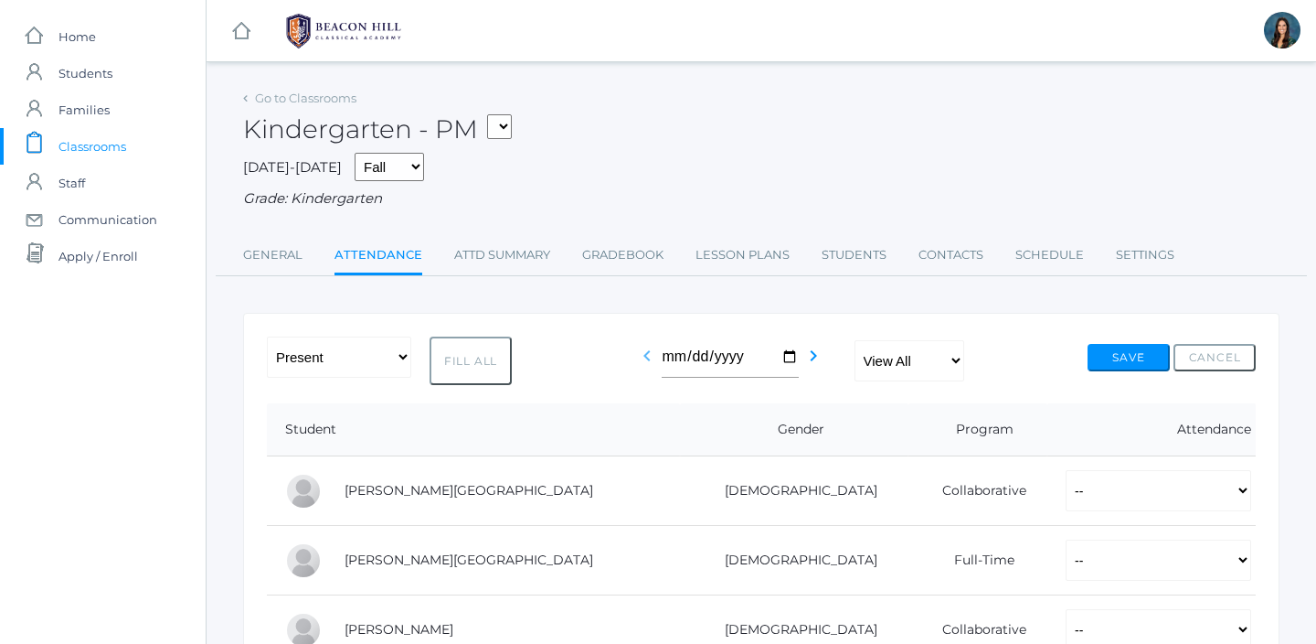
click at [644, 351] on icon "chevron_left" at bounding box center [647, 356] width 22 height 22
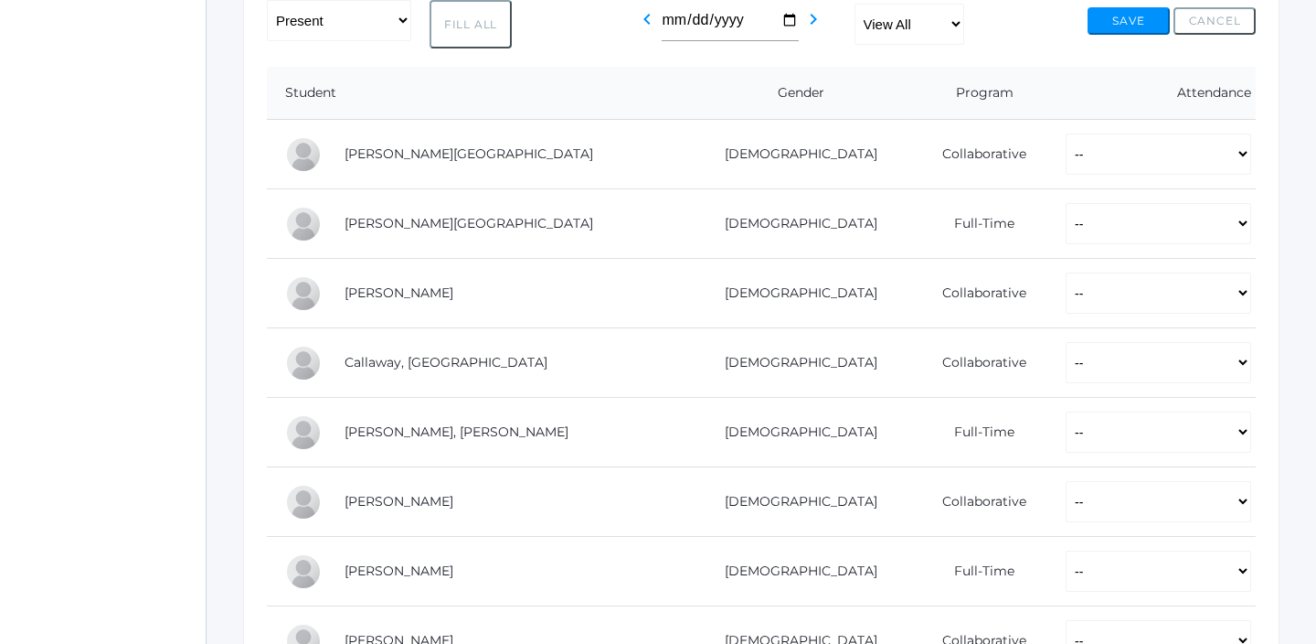
scroll to position [353, 0]
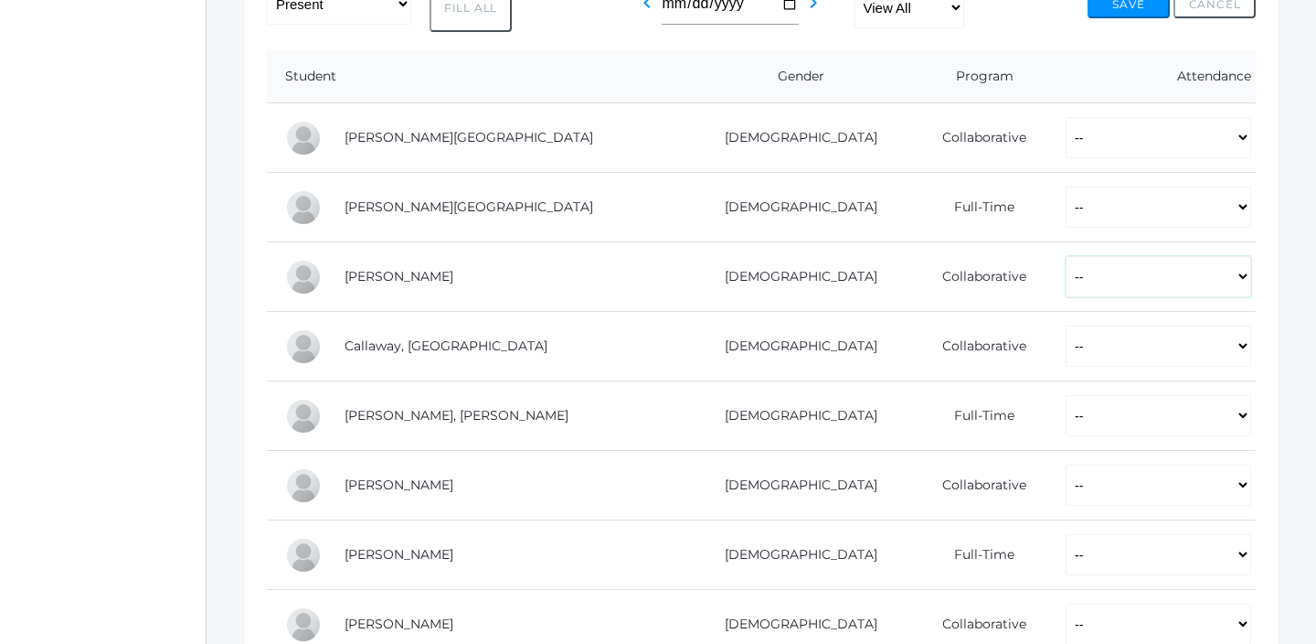
click at [1066, 278] on select "-- Present Present-At-Home Tardy Excused Tardy Unexcused Absent Excused Absent …" at bounding box center [1159, 276] width 186 height 41
select select "AE"
click at [1066, 256] on select "-- Present Present-At-Home Tardy Excused Tardy Unexcused Absent Excused Absent …" at bounding box center [1159, 276] width 186 height 41
click at [1128, 12] on button "Save" at bounding box center [1129, 4] width 82 height 27
